Goal: Find specific page/section: Find specific page/section

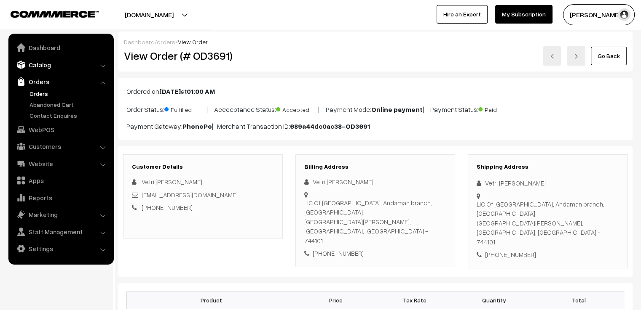
click at [48, 66] on link "Catalog" at bounding box center [61, 64] width 100 height 15
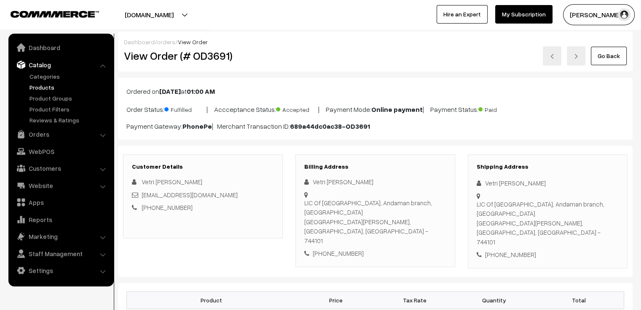
click at [48, 87] on link "Products" at bounding box center [68, 87] width 83 height 9
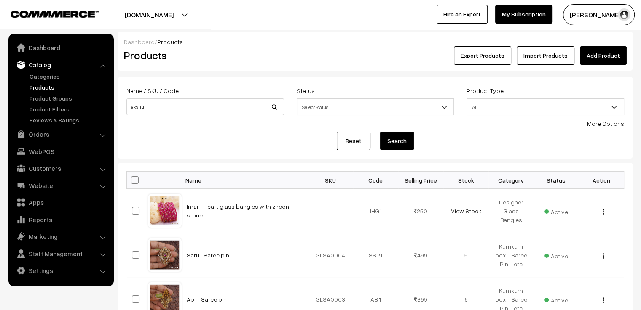
type input "akshu"
click at [380, 132] on button "Search" at bounding box center [397, 141] width 34 height 19
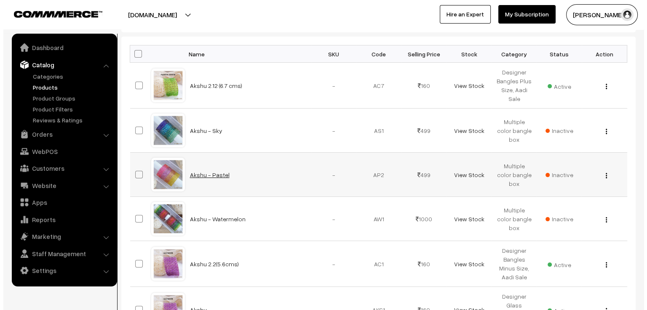
scroll to position [168, 0]
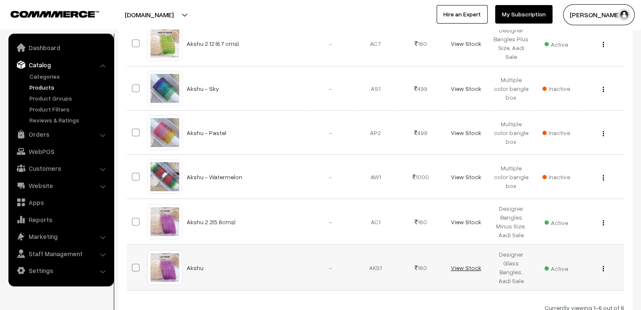
click at [469, 268] on link "View Stock" at bounding box center [465, 268] width 30 height 7
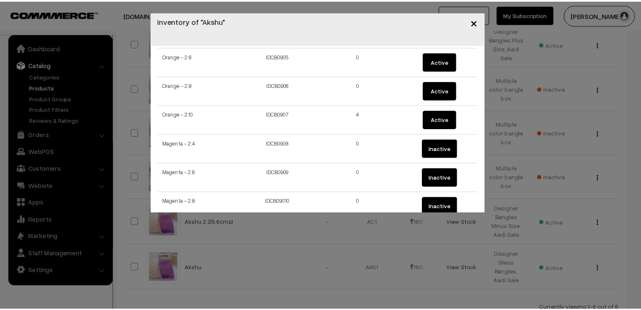
scroll to position [211, 0]
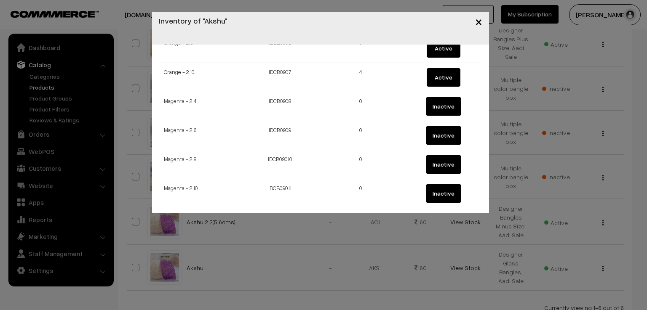
click at [481, 22] on span "×" at bounding box center [478, 21] width 7 height 16
